Goal: Download file/media

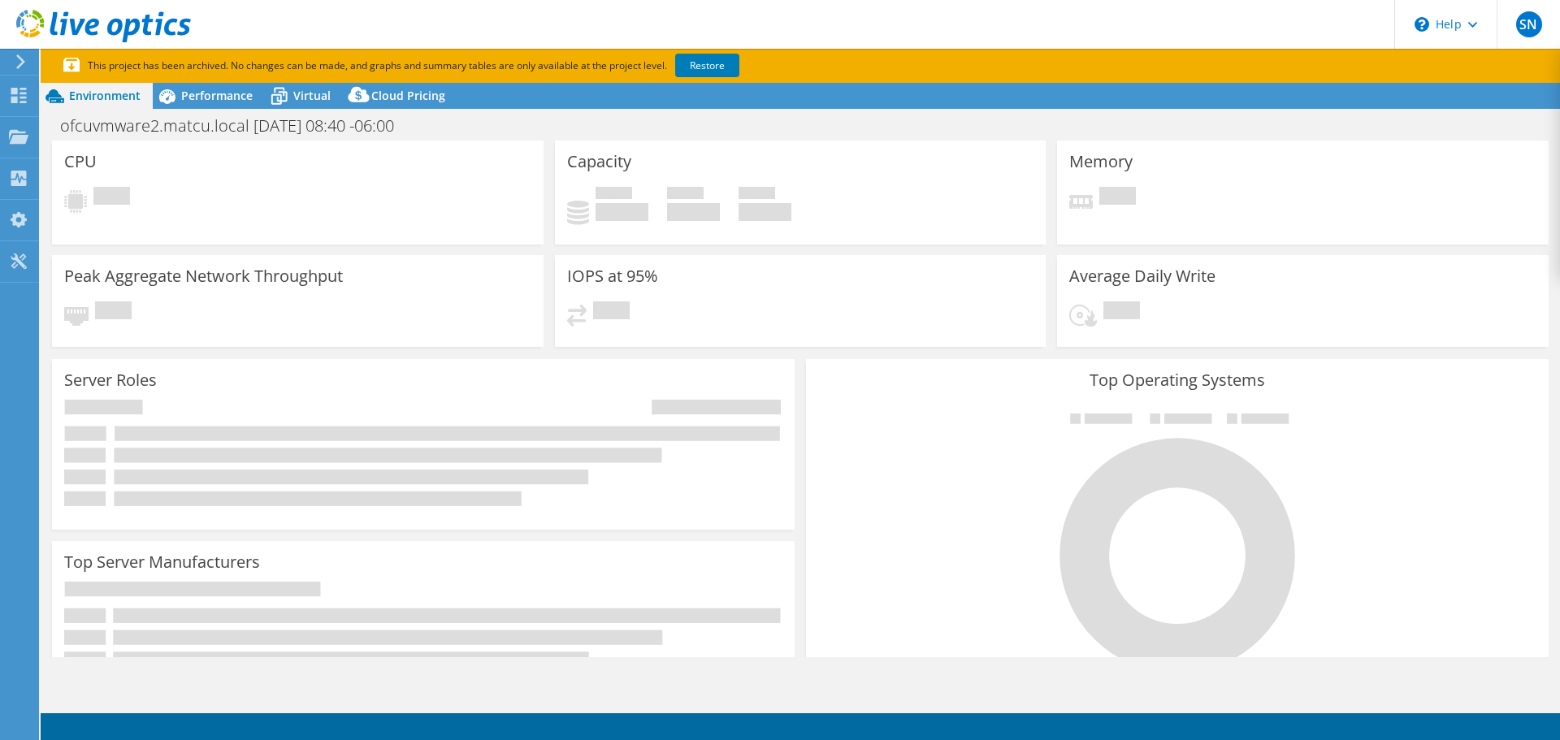
select select "USD"
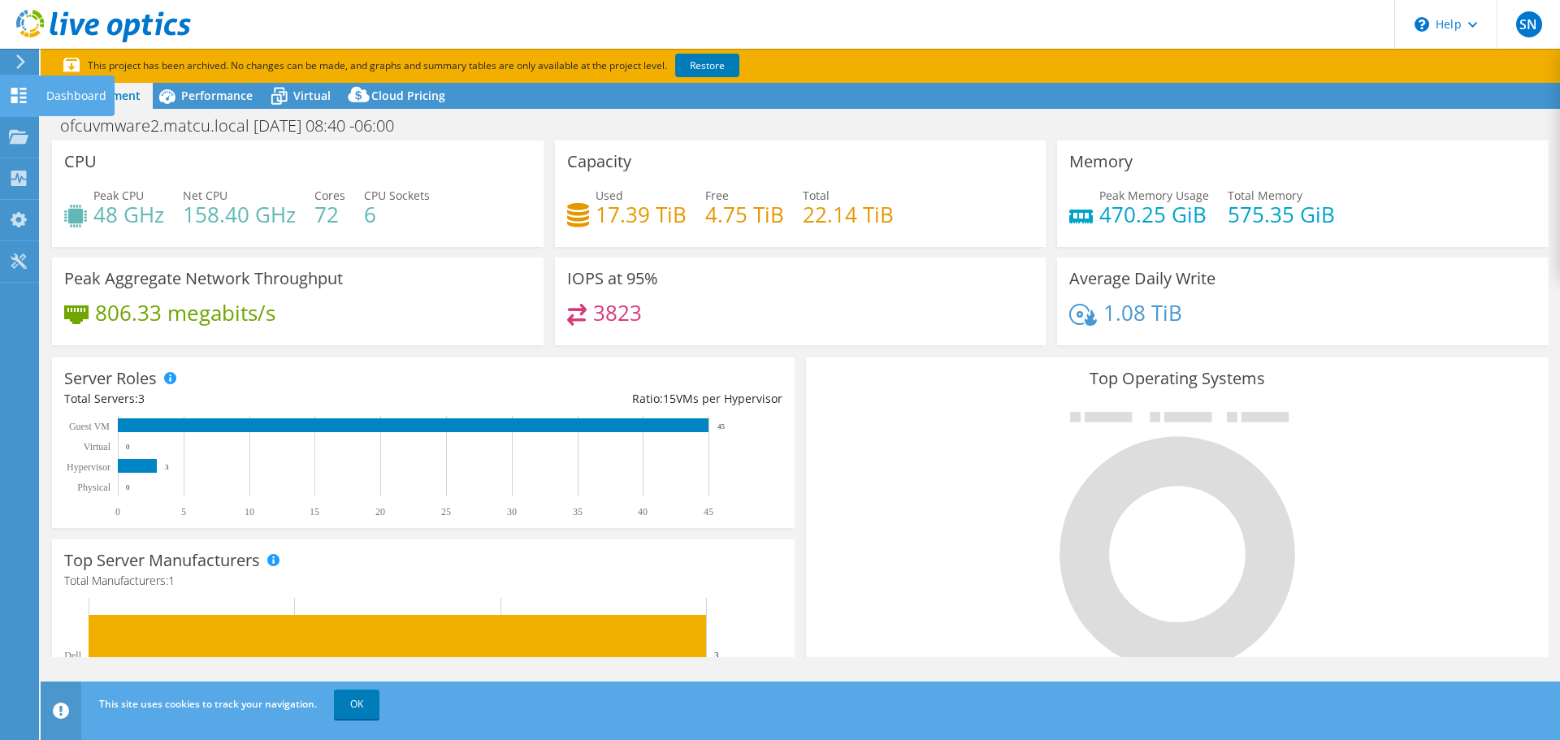
click at [17, 97] on use at bounding box center [18, 95] width 15 height 15
